Goal: Transaction & Acquisition: Purchase product/service

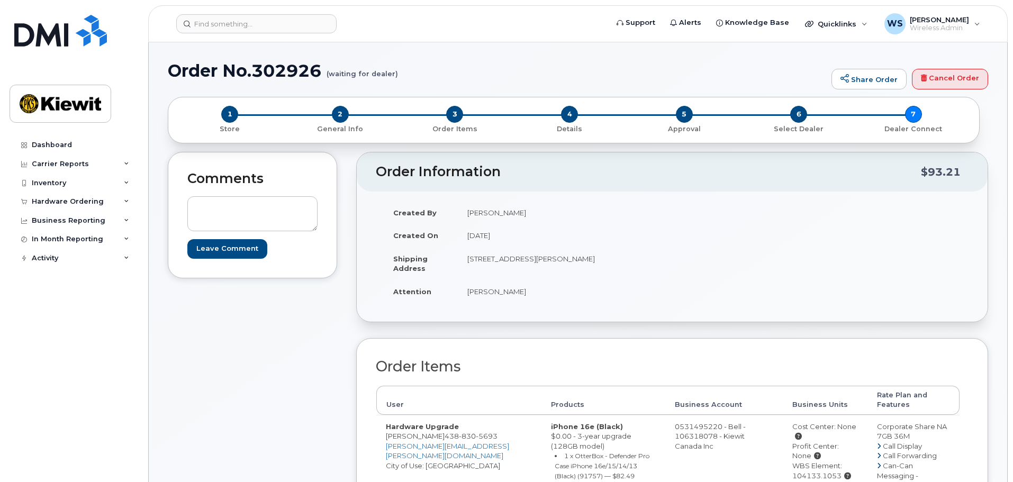
click at [555, 175] on h2 "Order Information" at bounding box center [648, 172] width 545 height 15
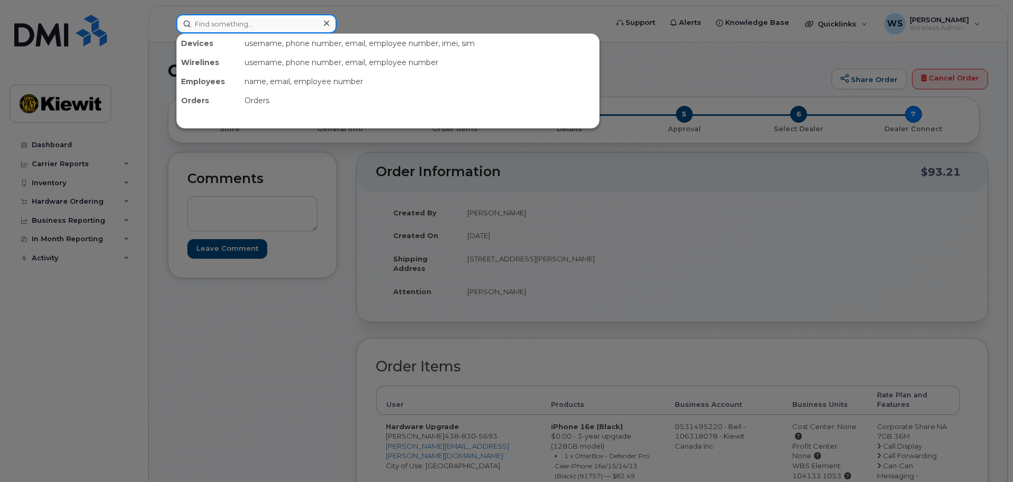
click at [209, 20] on input at bounding box center [256, 23] width 160 height 19
paste input "356747113746040"
click at [248, 20] on input "356747113746040" at bounding box center [256, 23] width 160 height 19
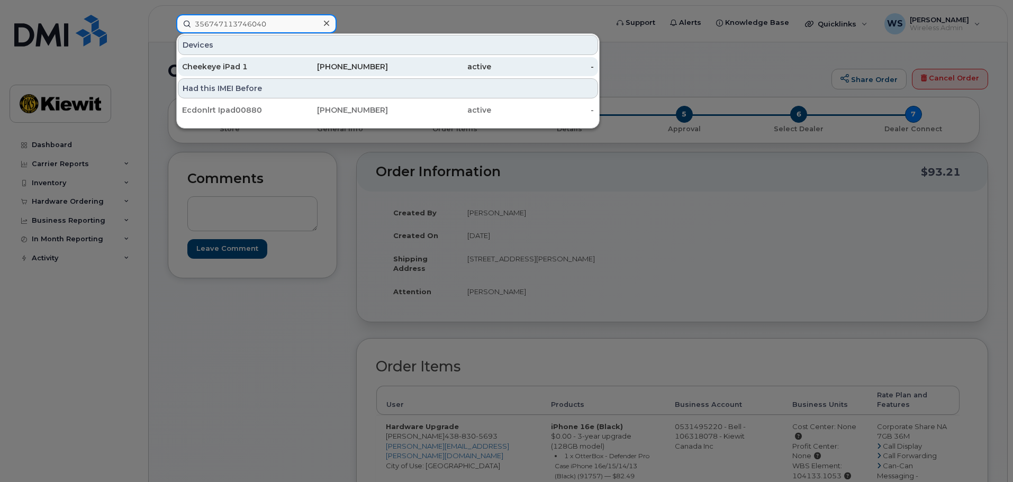
type input "356747113746040"
click at [318, 65] on div "343-551-3862" at bounding box center [336, 66] width 103 height 11
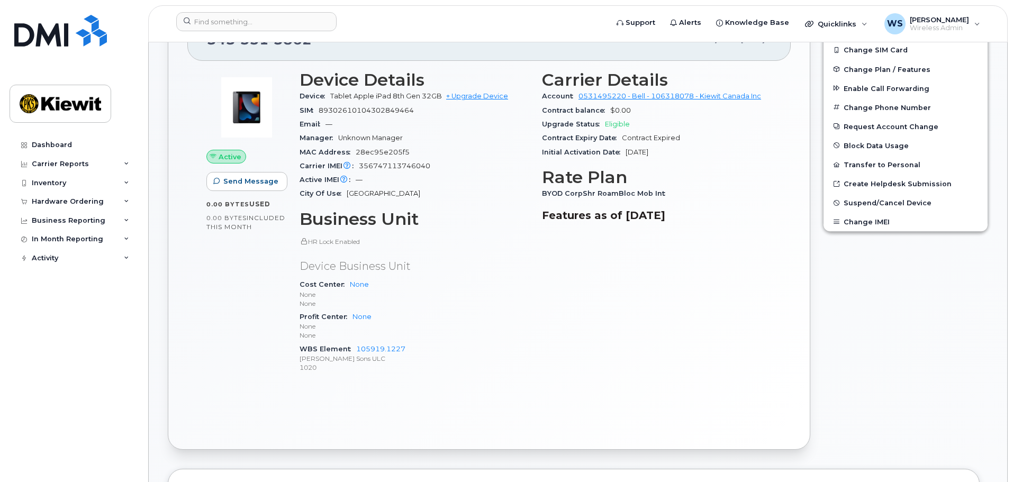
scroll to position [317, 0]
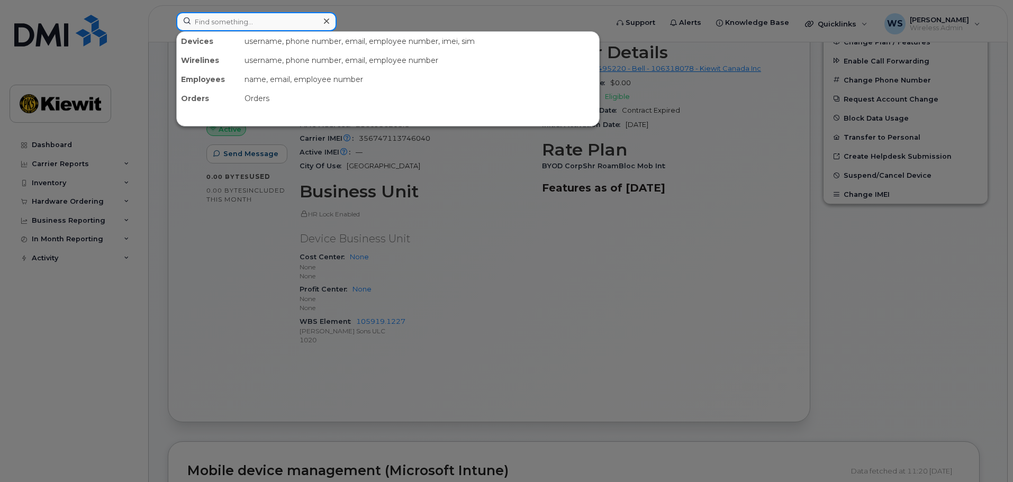
click at [212, 18] on input at bounding box center [256, 21] width 160 height 19
paste input "89302610206402651854"
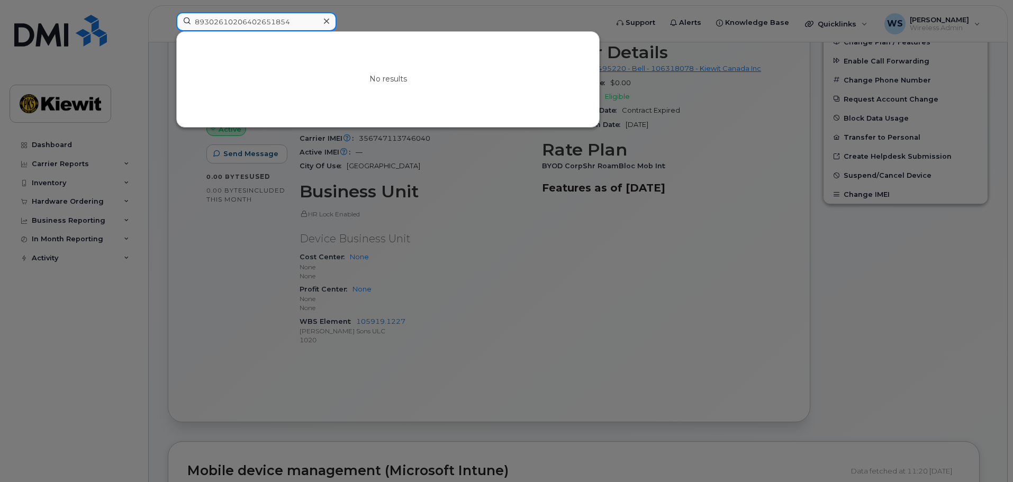
click at [298, 24] on input "89302610206402651854" at bounding box center [256, 21] width 160 height 19
click at [298, 26] on input "89302610206402651854" at bounding box center [256, 21] width 160 height 19
click at [298, 25] on input "89302610206402651854" at bounding box center [256, 21] width 160 height 19
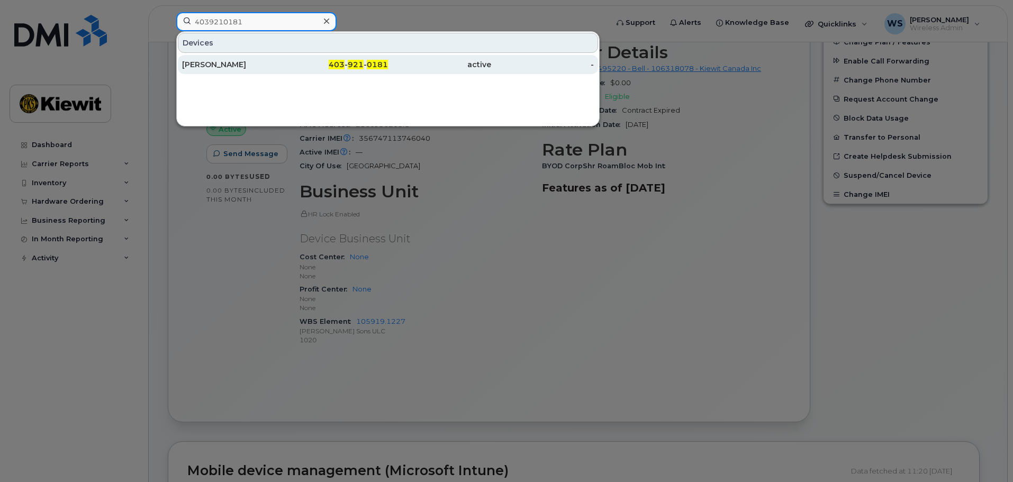
type input "4039210181"
click at [358, 67] on span "921" at bounding box center [356, 65] width 16 height 10
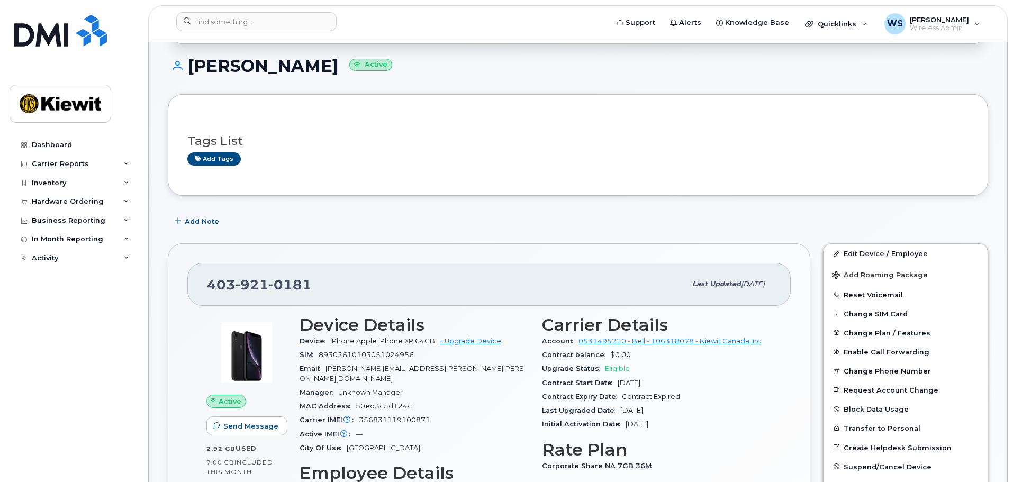
scroll to position [106, 0]
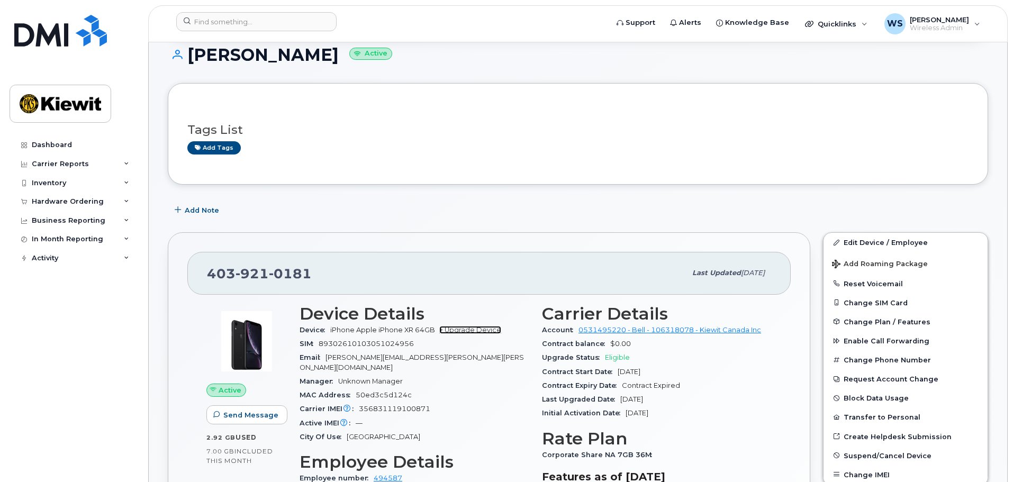
click at [482, 331] on link "+ Upgrade Device" at bounding box center [470, 330] width 62 height 8
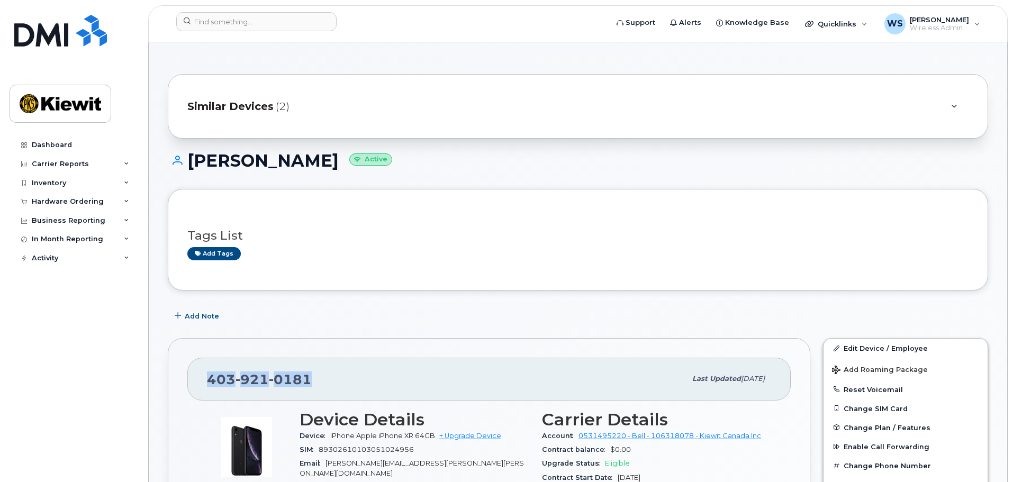
drag, startPoint x: 317, startPoint y: 378, endPoint x: 199, endPoint y: 376, distance: 117.5
click at [199, 376] on div "403 921 0181 Last updated Mar 25, 2025" at bounding box center [488, 379] width 603 height 42
copy span "403 921 0181"
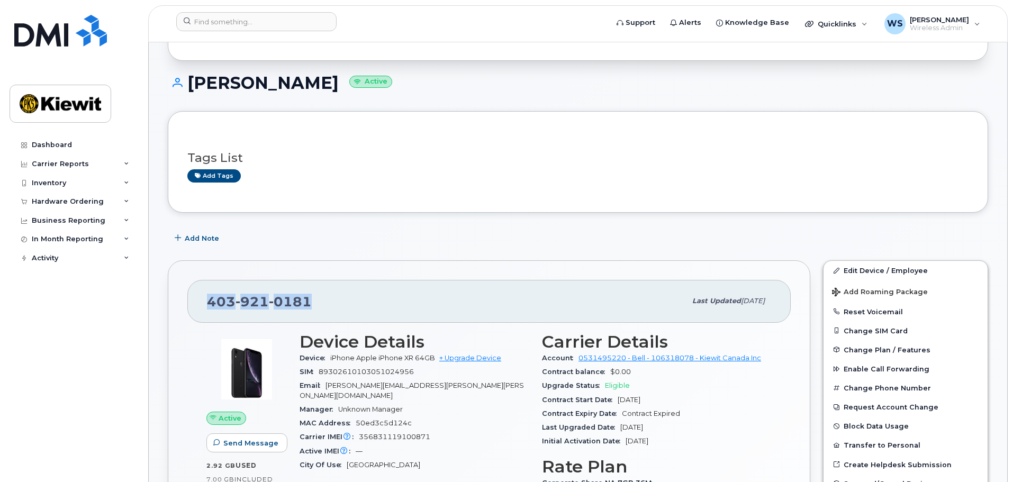
scroll to position [106, 0]
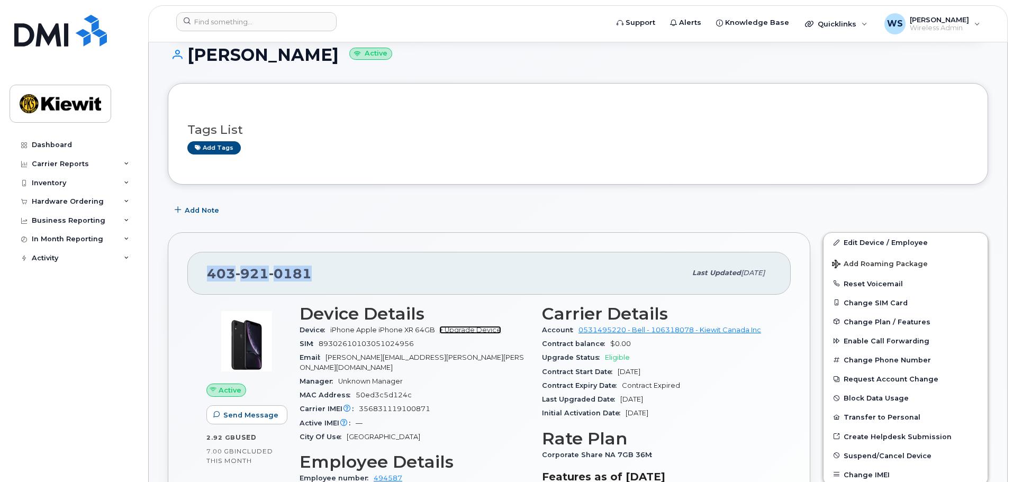
click at [462, 326] on link "+ Upgrade Device" at bounding box center [470, 330] width 62 height 8
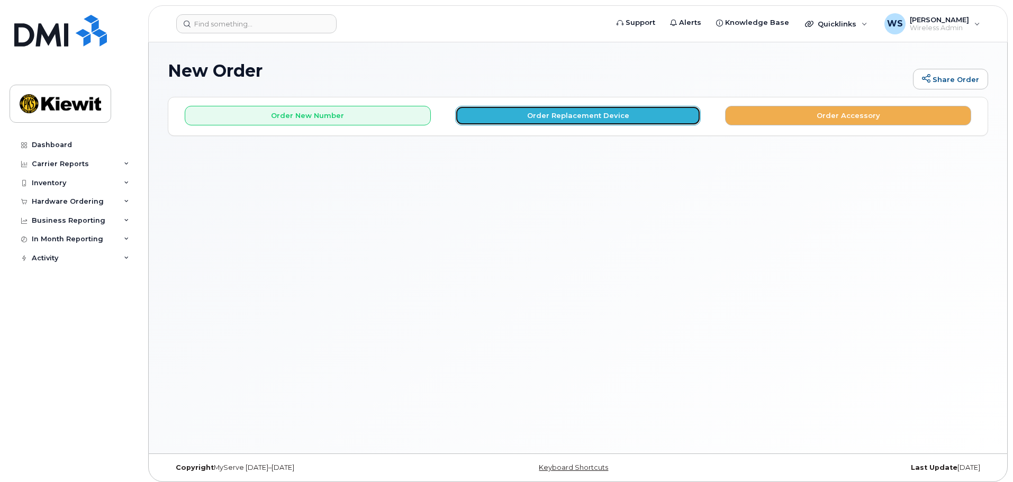
click at [570, 110] on button "Order Replacement Device" at bounding box center [578, 116] width 246 height 20
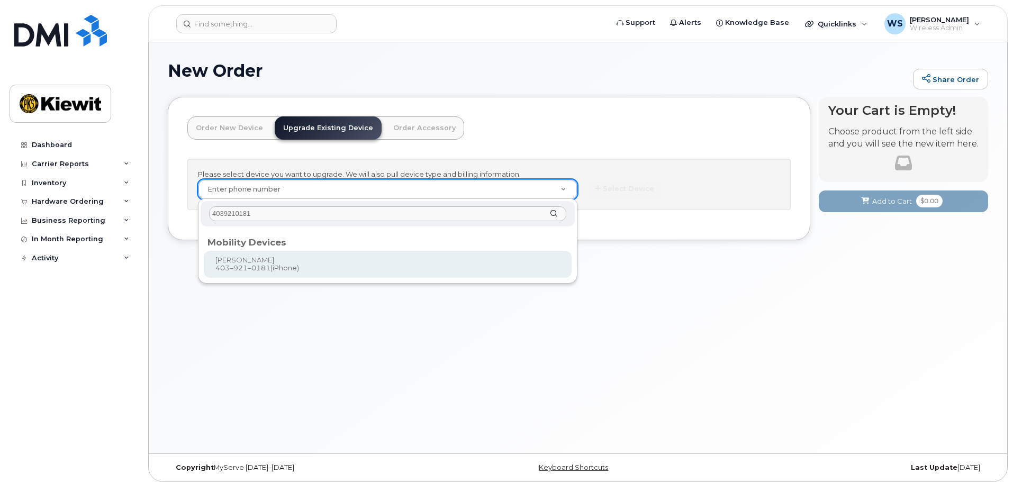
type input "4039210181"
type input "307345"
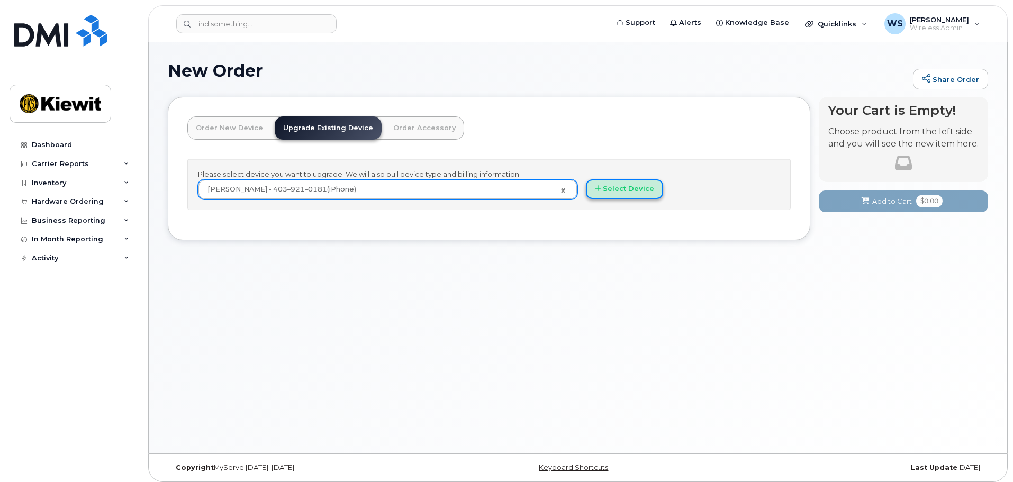
click at [613, 183] on button "Select Device" at bounding box center [624, 189] width 77 height 20
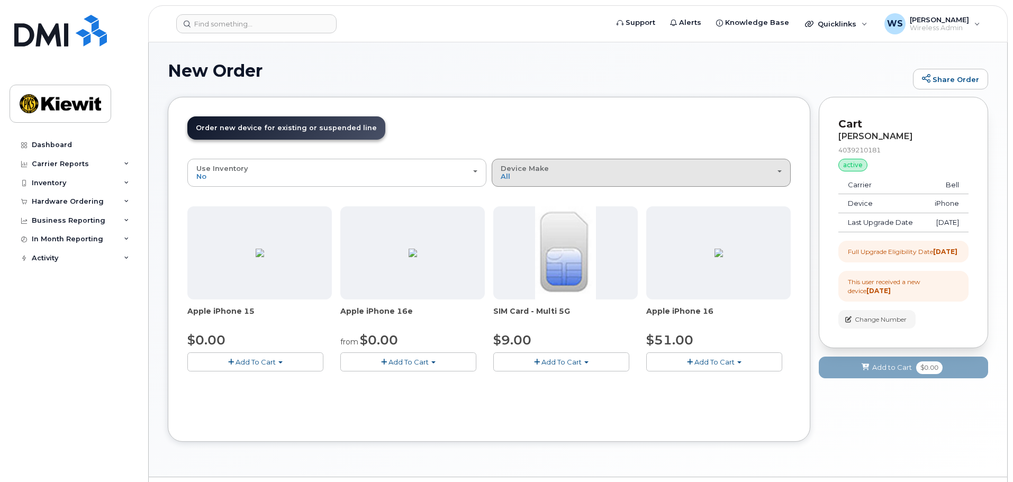
click at [554, 184] on button "Device Make All iPhone" at bounding box center [640, 173] width 299 height 28
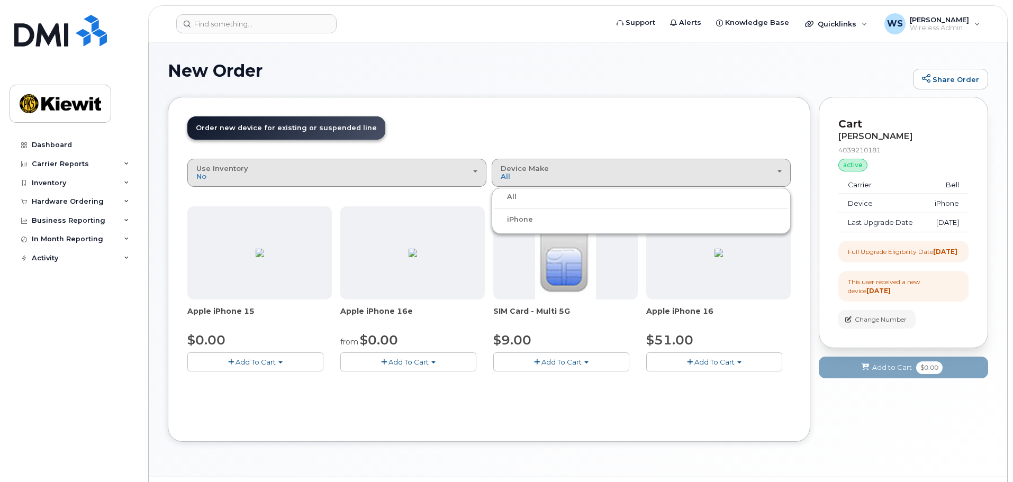
click at [395, 160] on button "Use Inventory No" at bounding box center [336, 173] width 299 height 28
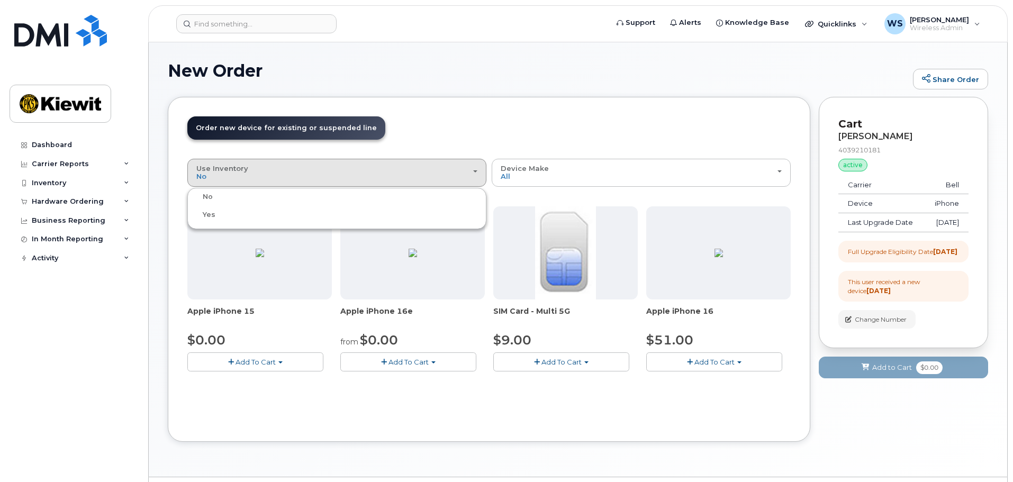
click at [448, 124] on header "Order New Device Upgrade Existing Device Order Accessory Order new device and n…" at bounding box center [488, 137] width 603 height 42
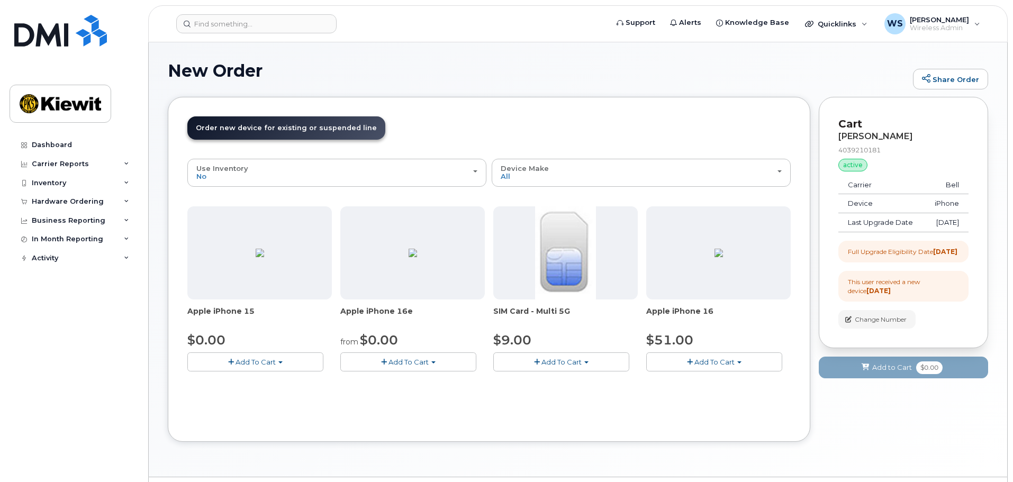
click at [424, 357] on button "Add To Cart" at bounding box center [408, 361] width 136 height 19
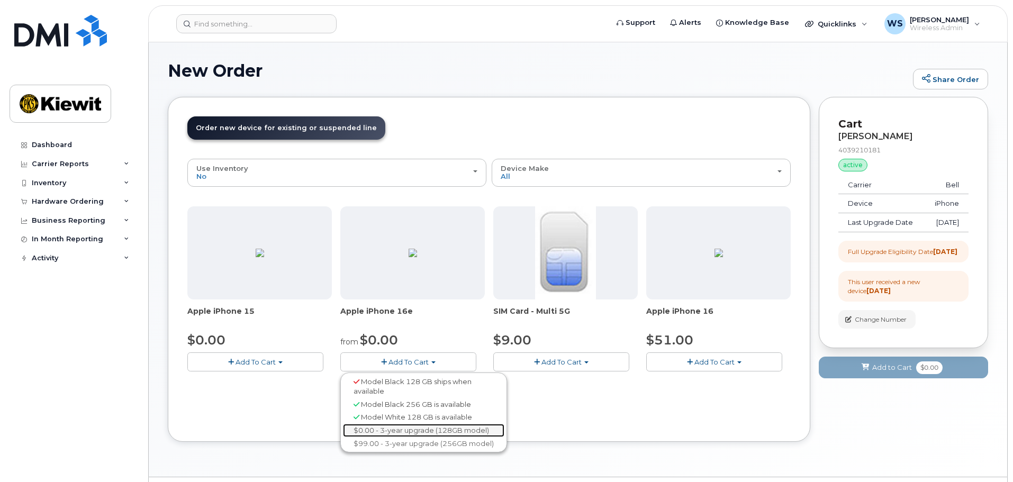
click at [409, 433] on link "$0.00 - 3-year upgrade (128GB model)" at bounding box center [423, 430] width 161 height 13
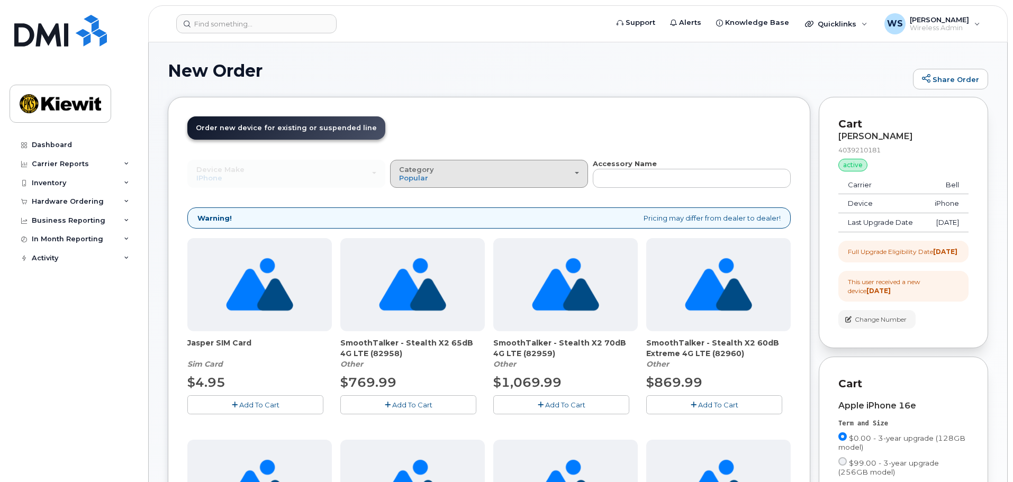
click at [519, 183] on button "Category Popular" at bounding box center [489, 174] width 198 height 28
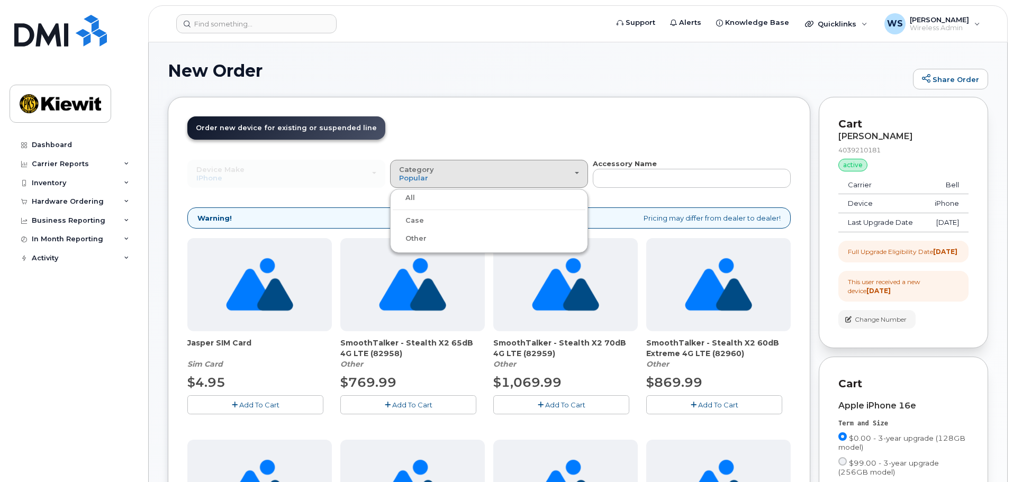
click at [422, 220] on div "Case" at bounding box center [489, 220] width 193 height 13
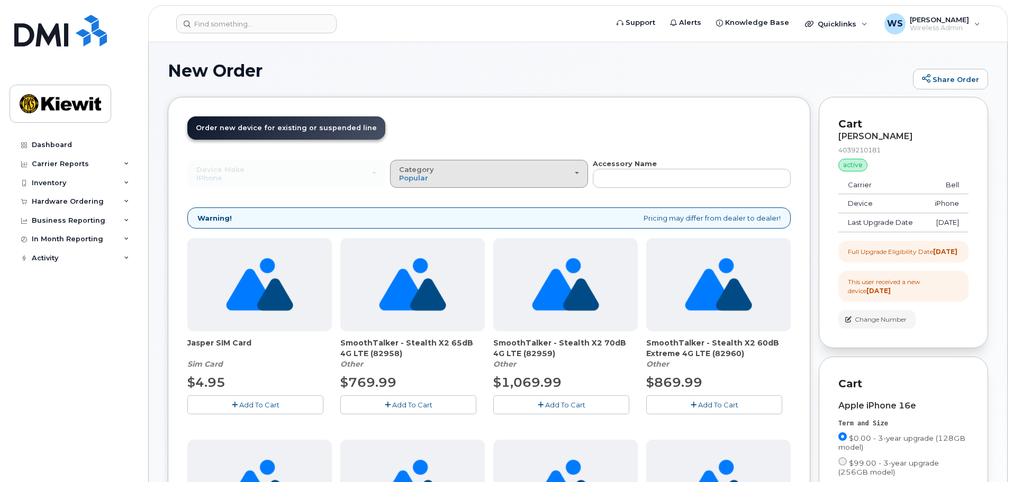
click at [422, 167] on span "Category" at bounding box center [416, 169] width 35 height 8
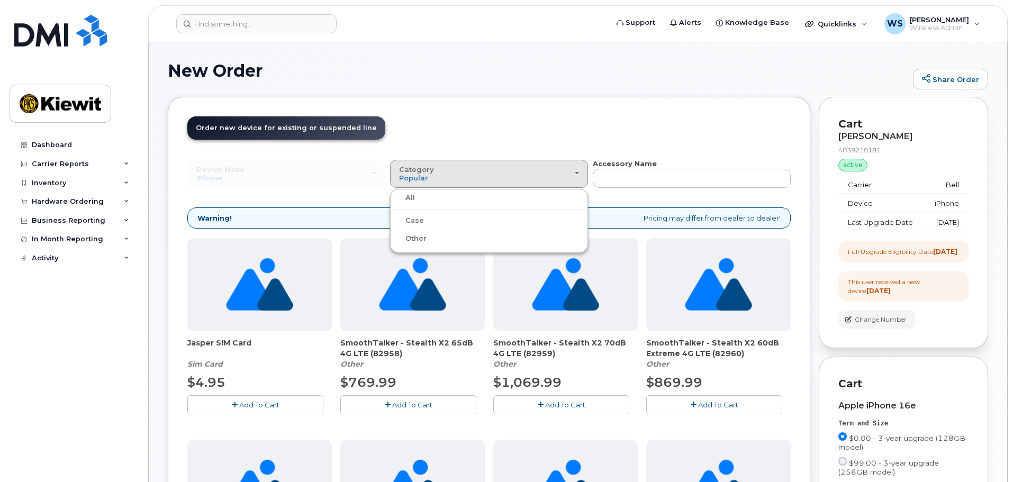
click at [411, 217] on label "Case" at bounding box center [408, 220] width 31 height 13
click at [0, 0] on input "Case" at bounding box center [0, 0] width 0 height 0
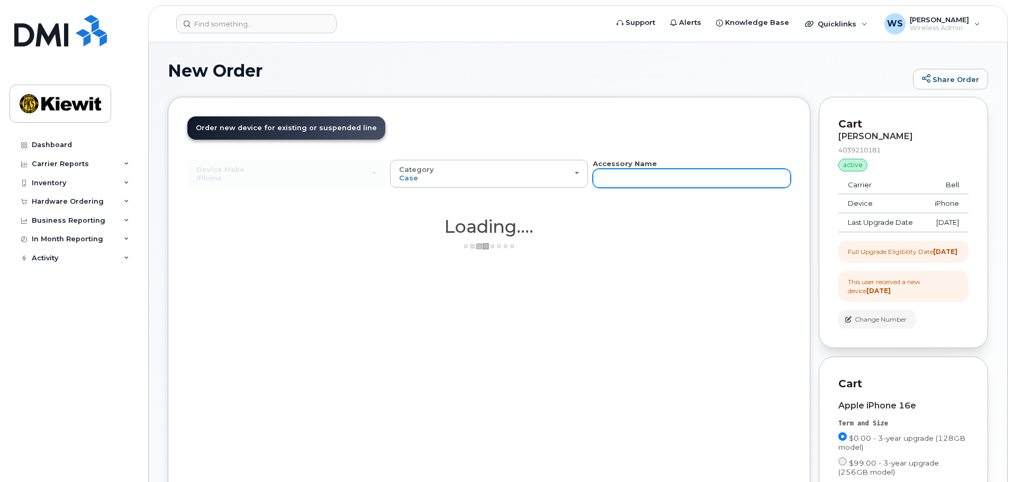
click at [644, 180] on input "text" at bounding box center [691, 178] width 198 height 19
type input "otterbox"
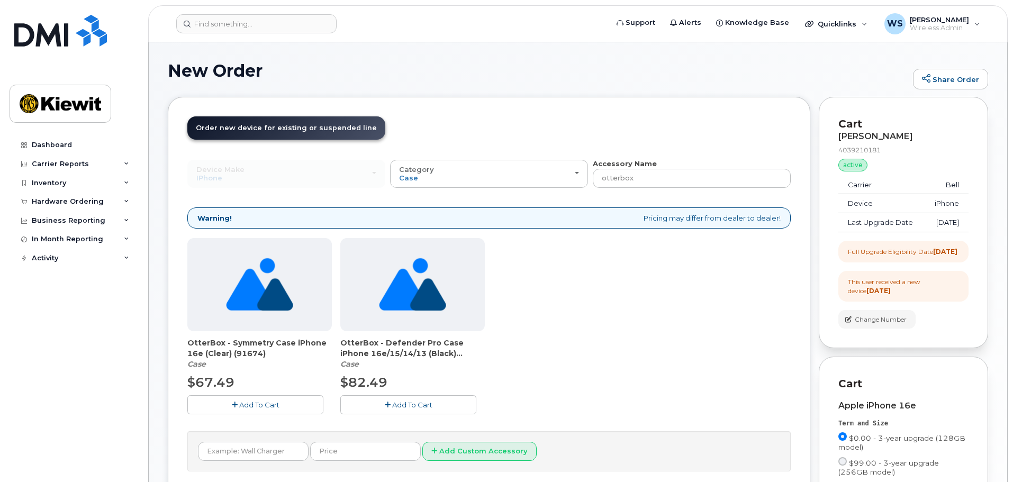
click at [377, 403] on button "Add To Cart" at bounding box center [408, 404] width 136 height 19
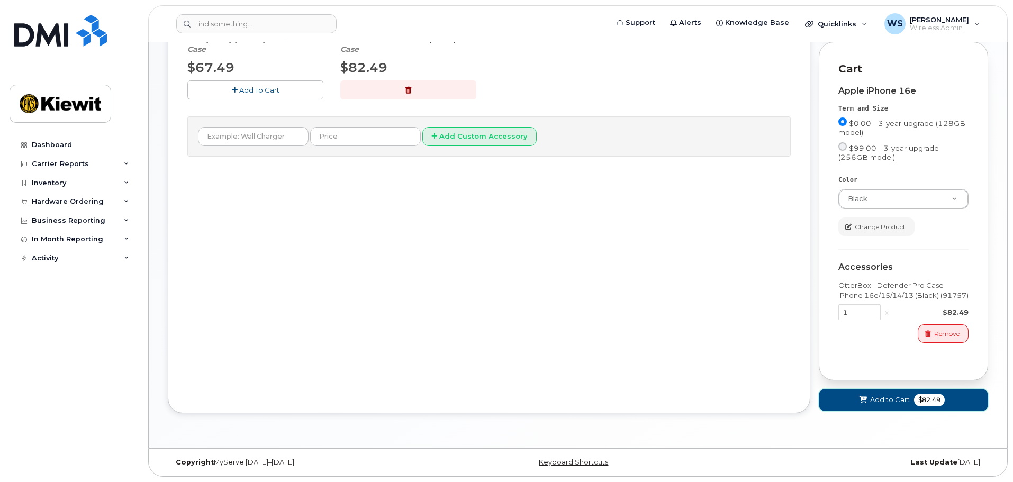
click at [901, 410] on button "Add to Cart $82.49" at bounding box center [902, 400] width 169 height 22
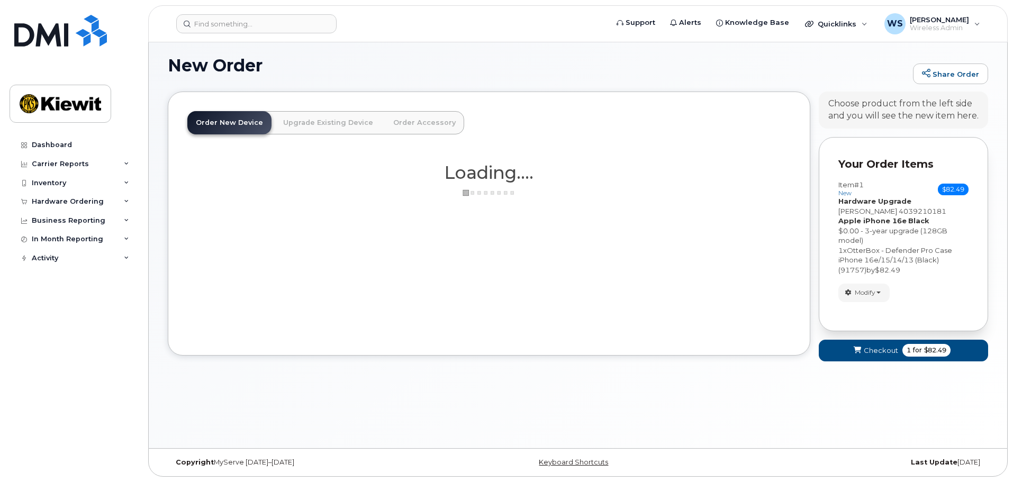
scroll to position [29, 0]
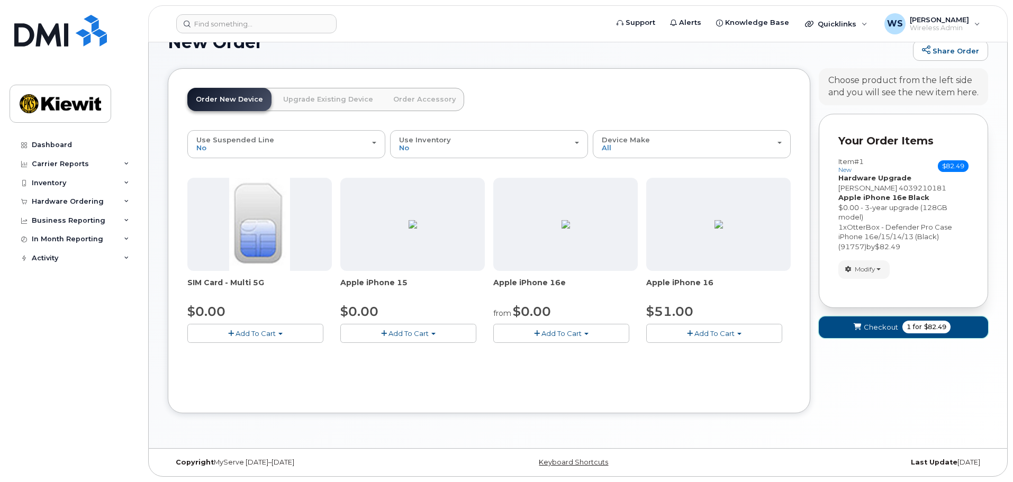
click at [864, 328] on span "Checkout" at bounding box center [880, 327] width 34 height 10
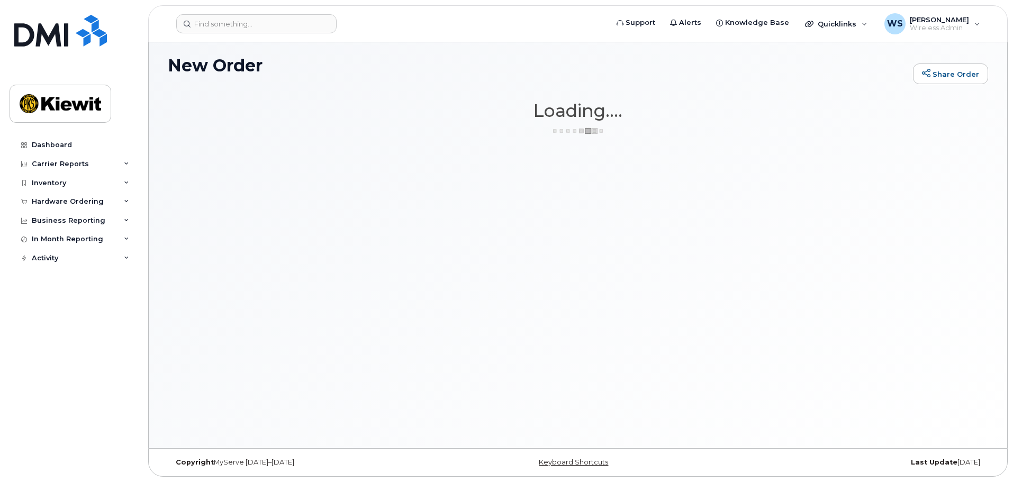
scroll to position [5, 0]
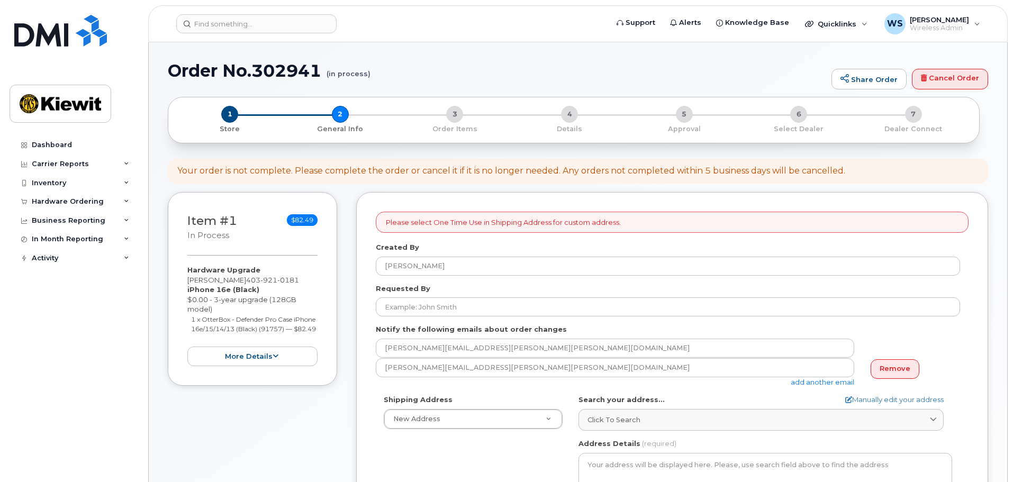
select select
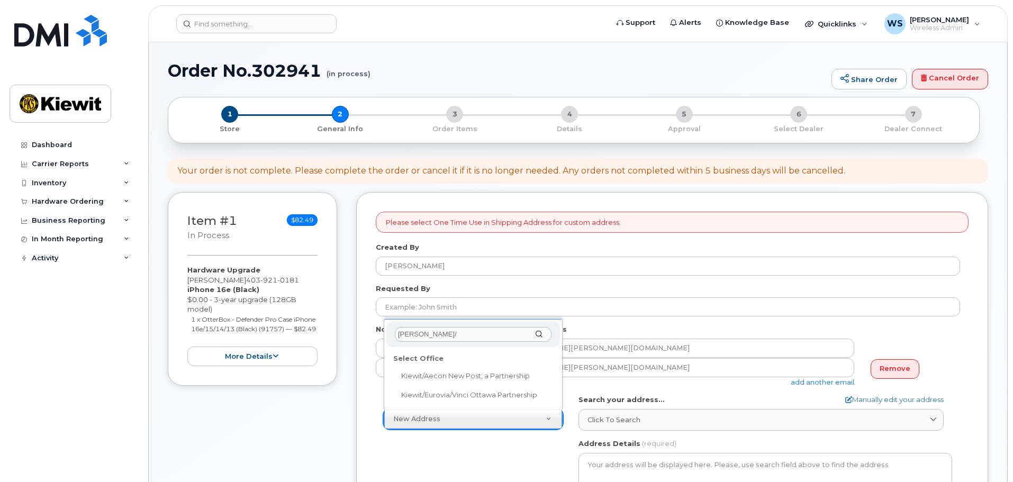
type input "kiewit/"
select select
type textarea "2440 Don Reid Dr Ottawa Ontario K1H 1E1"
type input "[PERSON_NAME]"
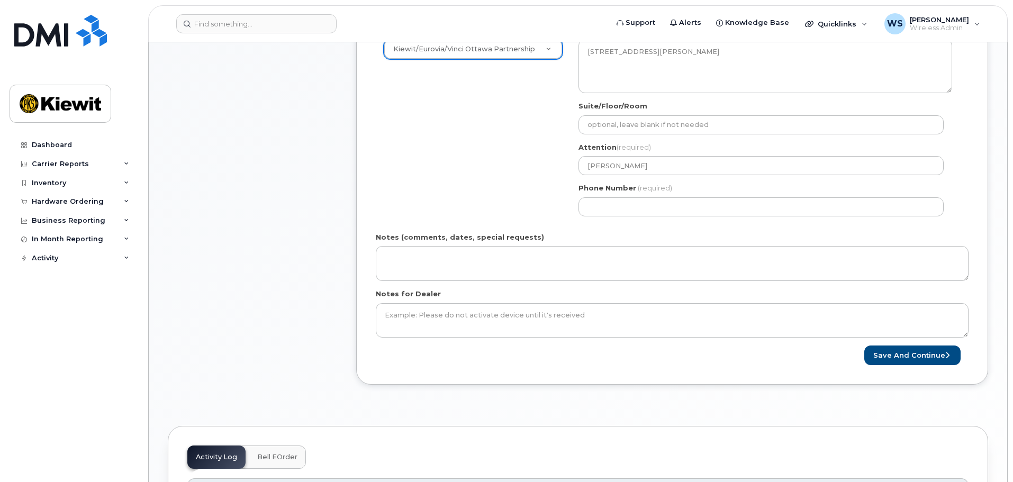
scroll to position [370, 0]
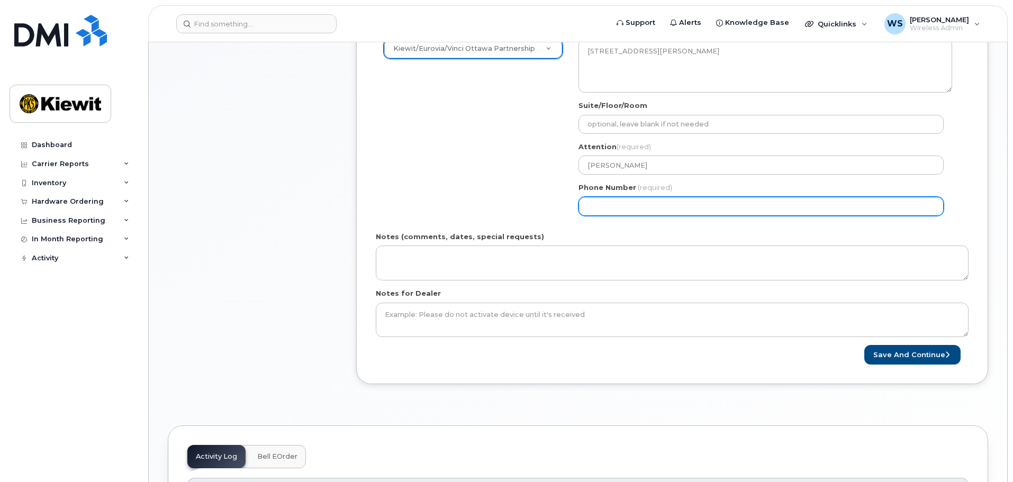
click at [704, 209] on input "Phone Number" at bounding box center [760, 206] width 365 height 19
select select
type input "613298981"
select select
type input "6132989812"
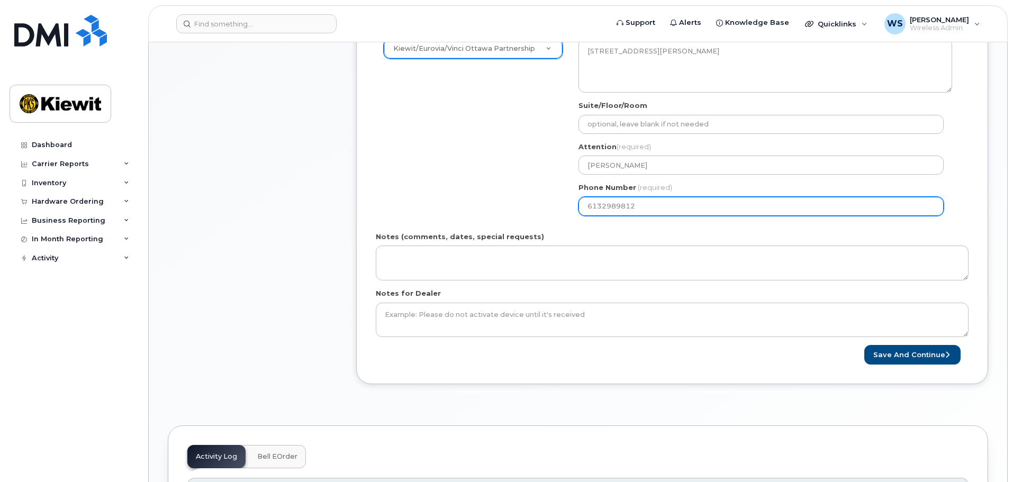
select select
type input "613298981"
select select
type input "6132989818"
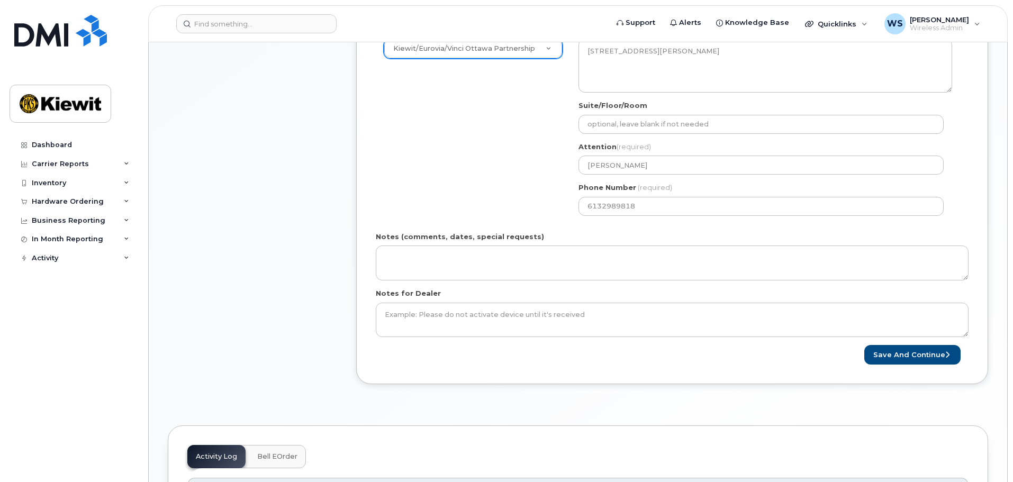
click at [513, 165] on div "Shipping Address Kiewit/Eurovia/Vinci Ottawa Partnership New Address Beaver Mar…" at bounding box center [668, 123] width 584 height 199
click at [886, 348] on button "Save and Continue" at bounding box center [912, 355] width 96 height 20
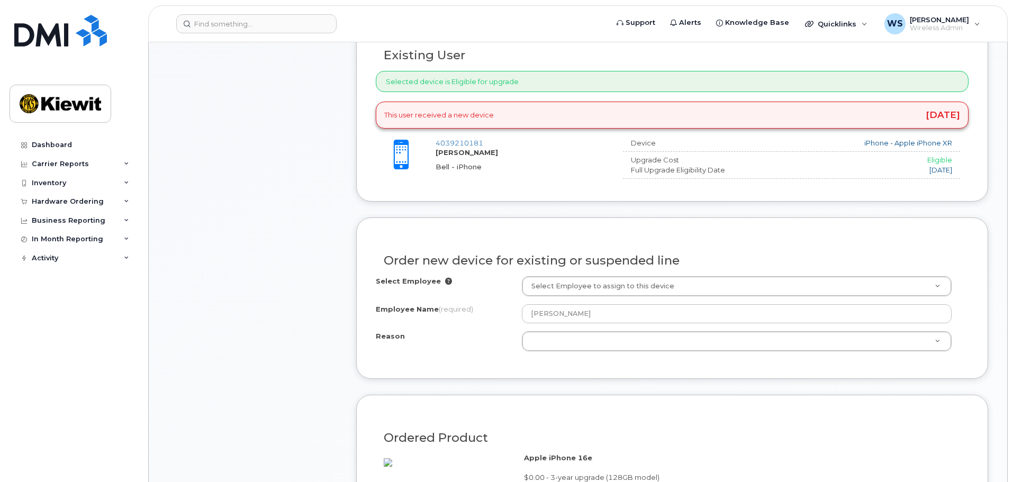
scroll to position [370, 0]
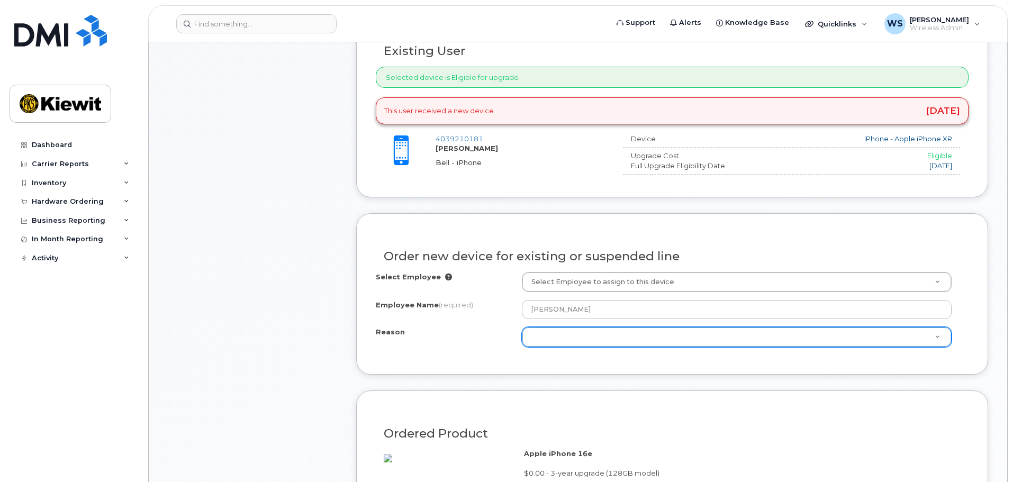
click at [562, 346] on div "Reason Reason" at bounding box center [737, 337] width 430 height 20
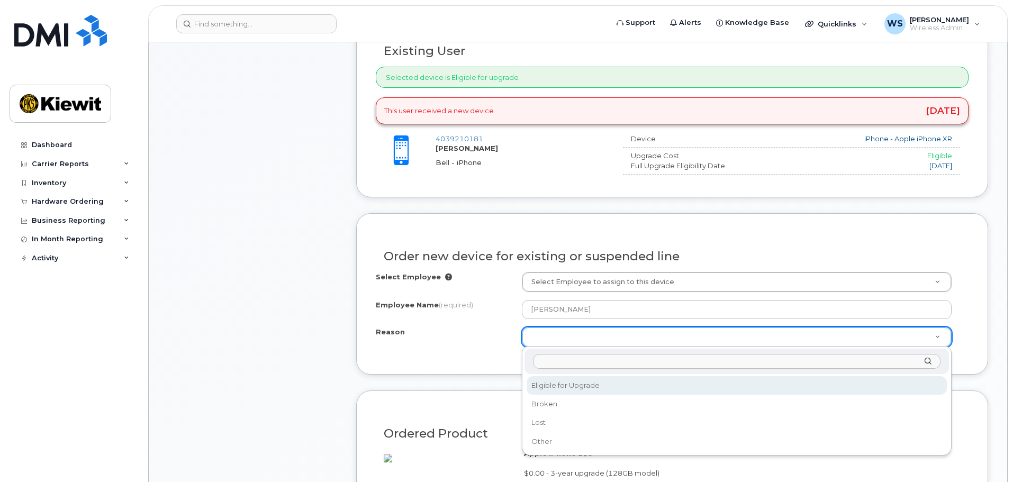
select select "eligible_for_upgrade"
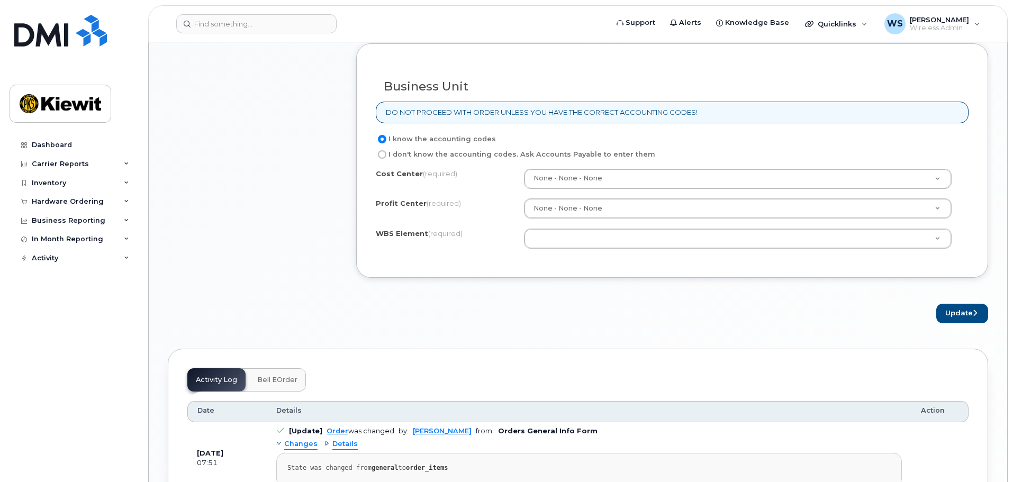
scroll to position [846, 0]
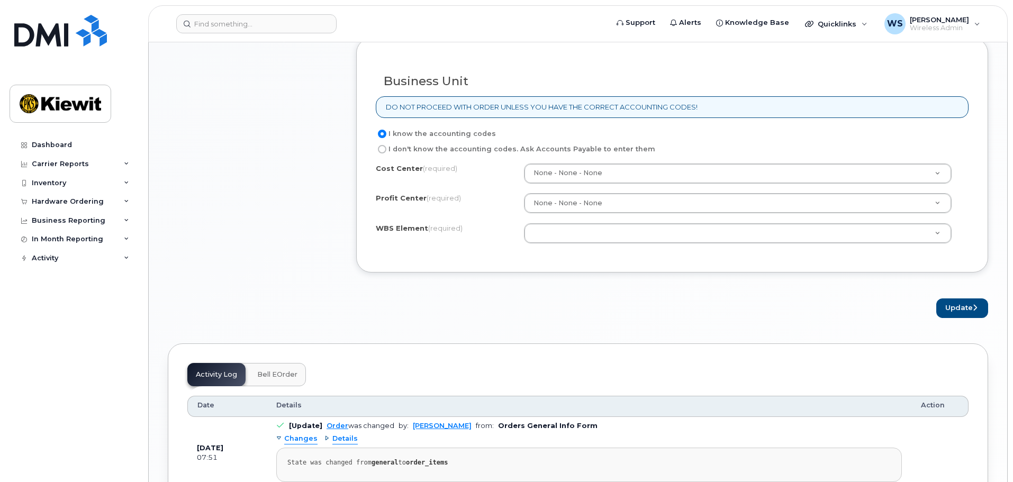
click at [970, 313] on button "Update" at bounding box center [962, 308] width 52 height 20
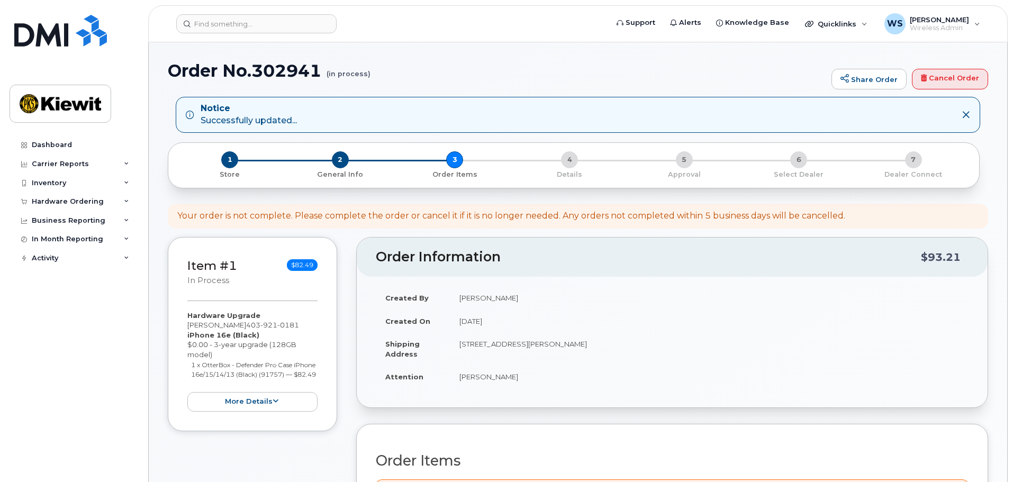
click at [279, 66] on h1 "Order No.302941 (in process)" at bounding box center [497, 70] width 658 height 19
copy h1 "302941"
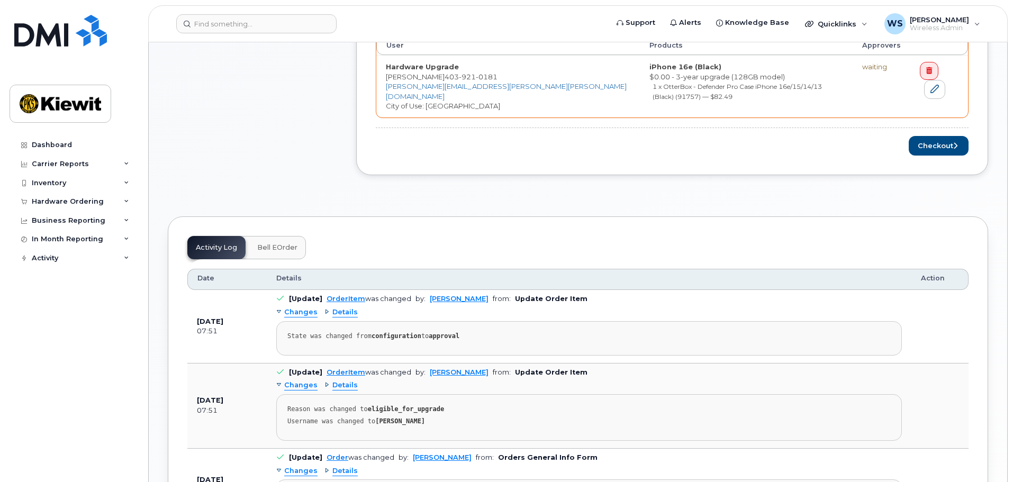
scroll to position [476, 0]
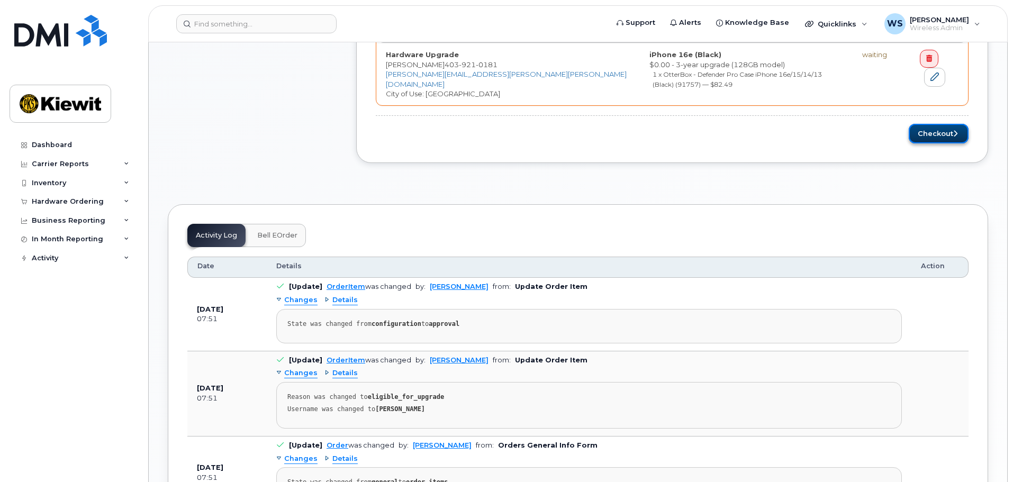
click at [934, 124] on button "Checkout" at bounding box center [938, 134] width 60 height 20
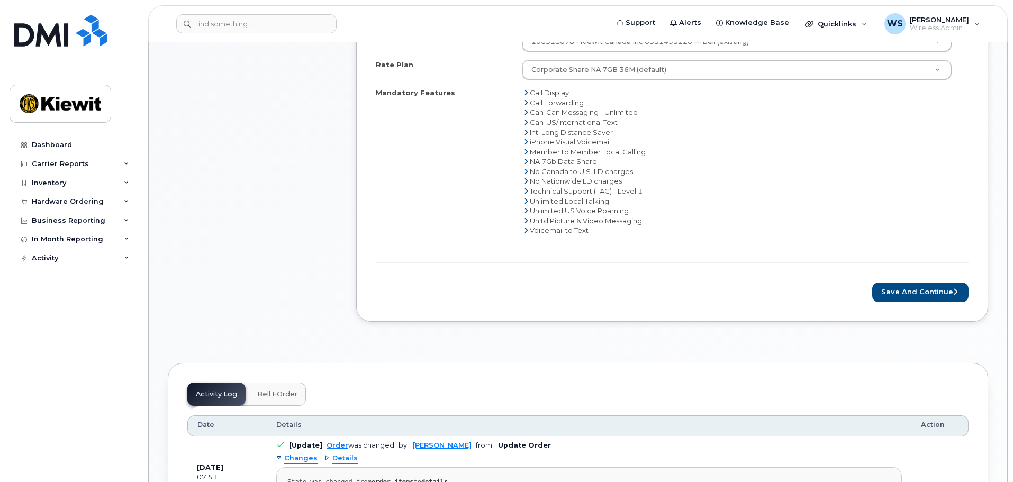
scroll to position [529, 0]
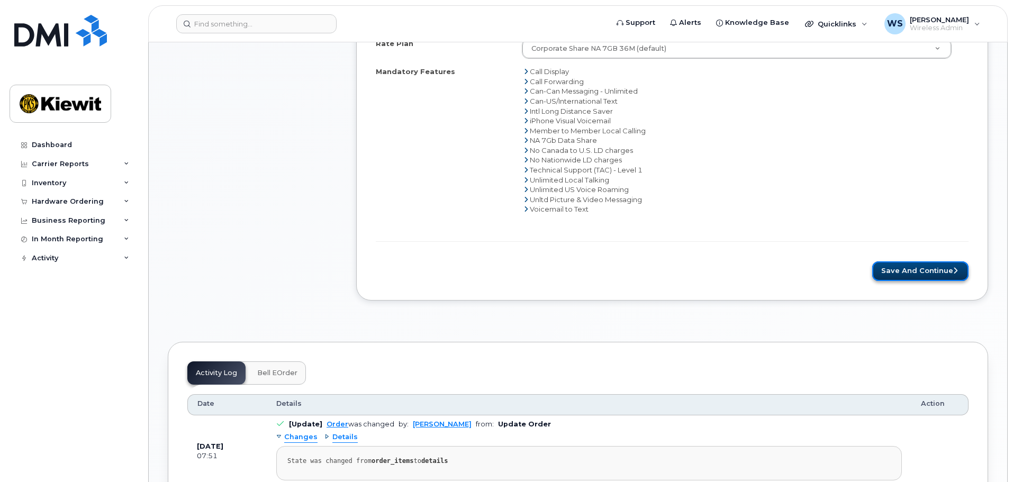
click at [915, 277] on button "Save and Continue" at bounding box center [920, 271] width 96 height 20
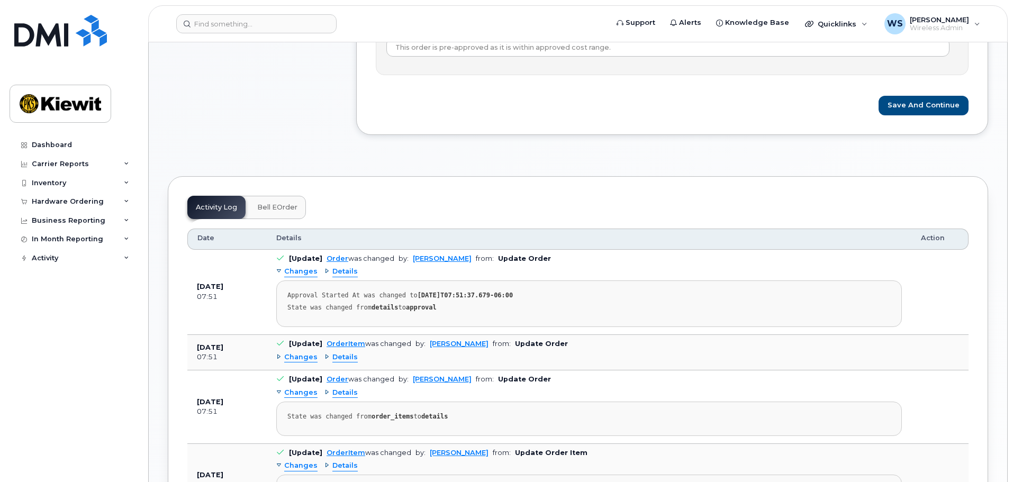
scroll to position [275, 0]
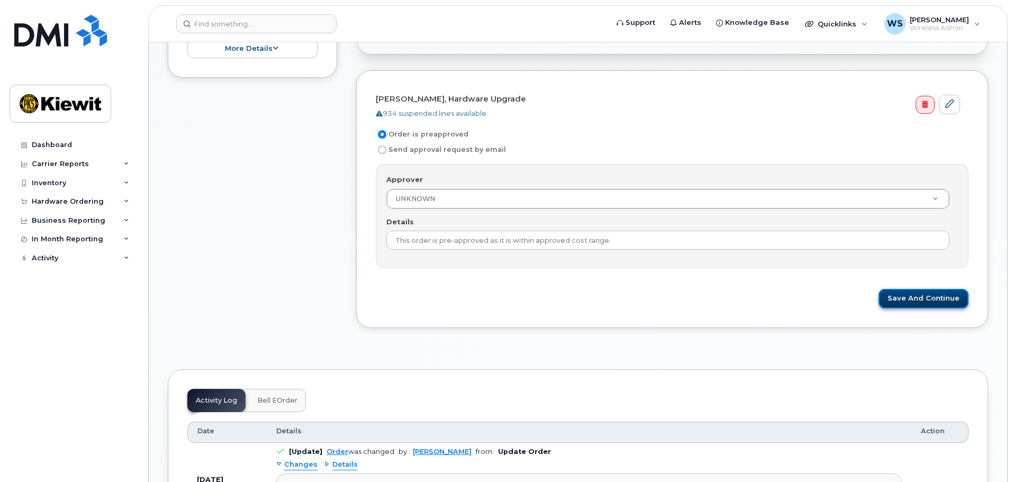
click at [922, 299] on button "Save and Continue" at bounding box center [923, 299] width 90 height 20
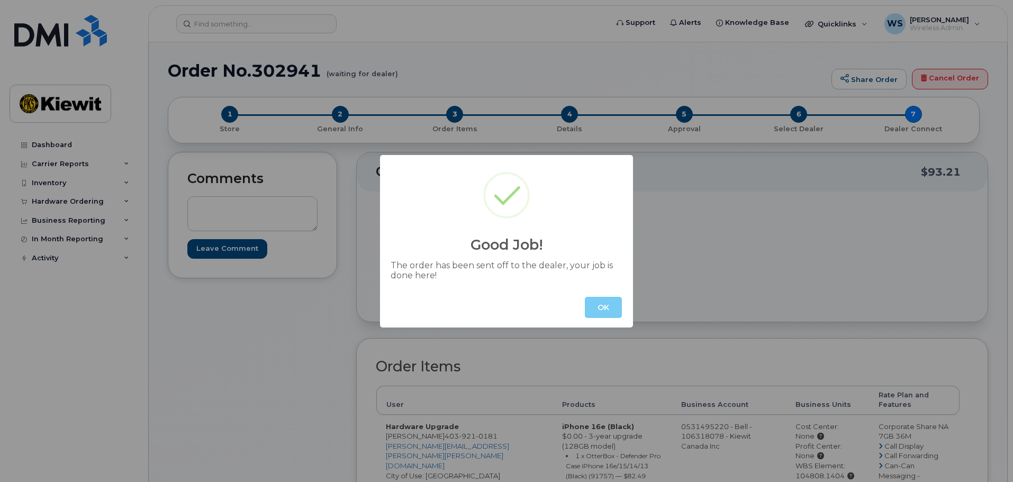
click at [609, 312] on button "OK" at bounding box center [603, 307] width 37 height 21
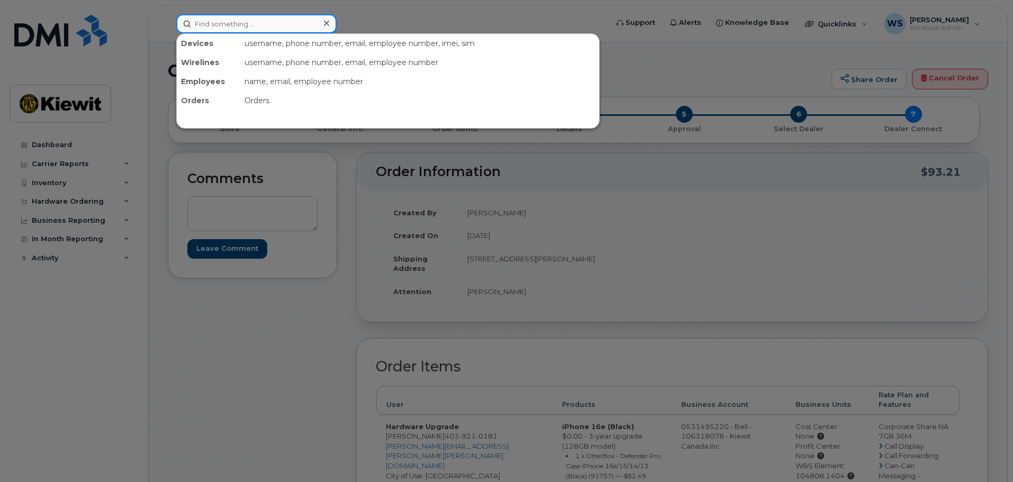
click at [236, 19] on input at bounding box center [256, 23] width 160 height 19
paste input "00248832"
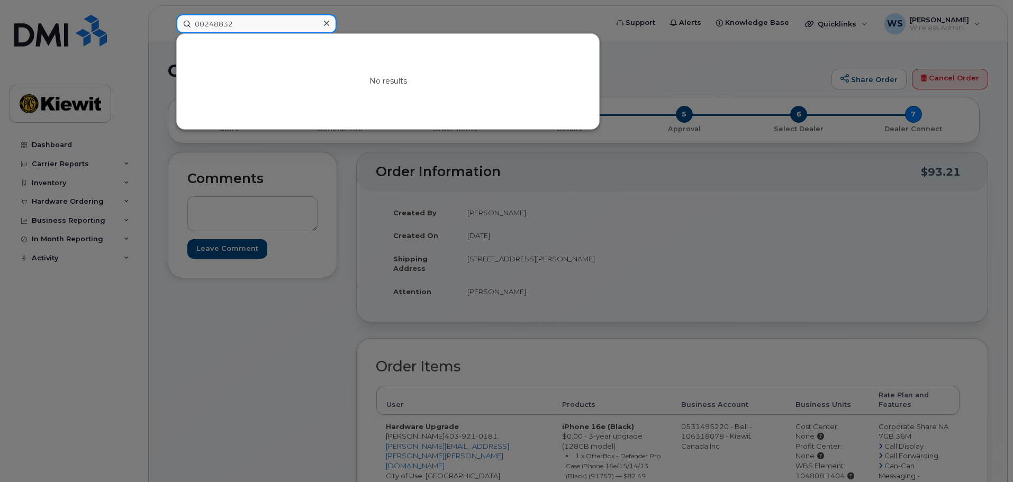
drag, startPoint x: 203, startPoint y: 23, endPoint x: 109, endPoint y: 22, distance: 94.2
click at [168, 21] on div "00248832 No results" at bounding box center [388, 23] width 441 height 19
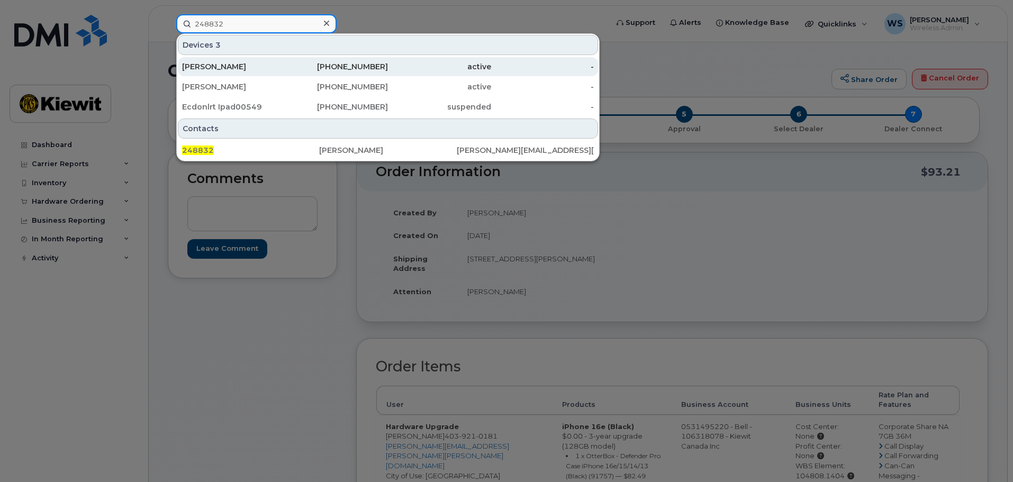
type input "248832"
click at [328, 71] on div "343-551-5098" at bounding box center [336, 66] width 103 height 11
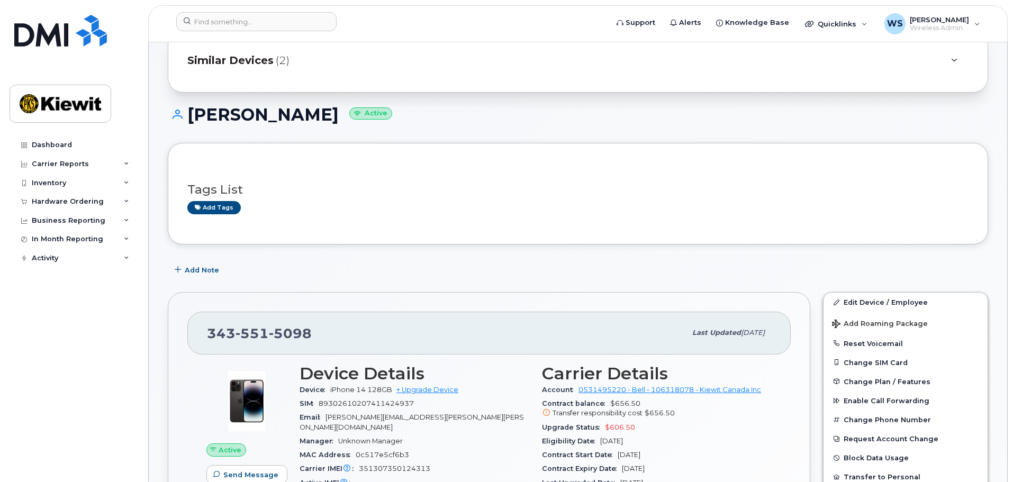
scroll to position [106, 0]
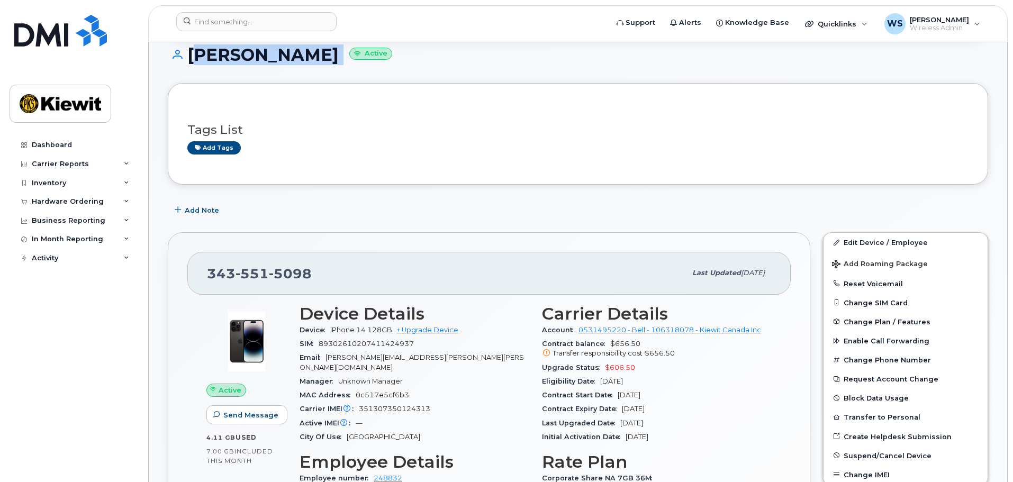
drag, startPoint x: 190, startPoint y: 54, endPoint x: 349, endPoint y: 56, distance: 159.2
click at [349, 56] on h1 "[PERSON_NAME] Active" at bounding box center [578, 54] width 820 height 19
copy h1 "[PERSON_NAME]"
